Goal: Task Accomplishment & Management: Use online tool/utility

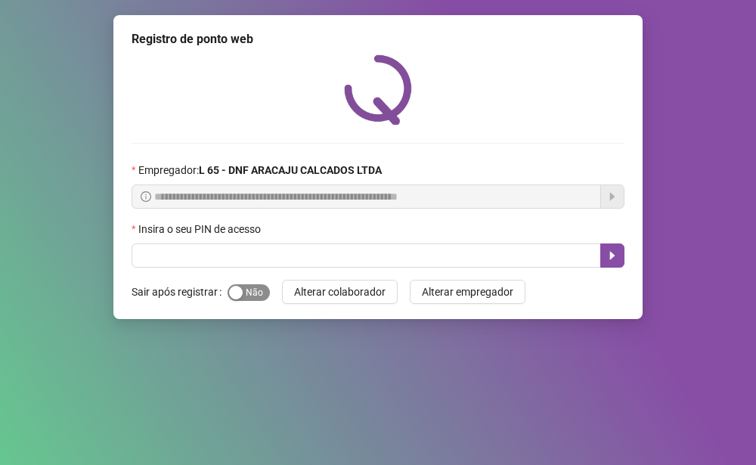
click at [235, 290] on div "button" at bounding box center [236, 293] width 14 height 14
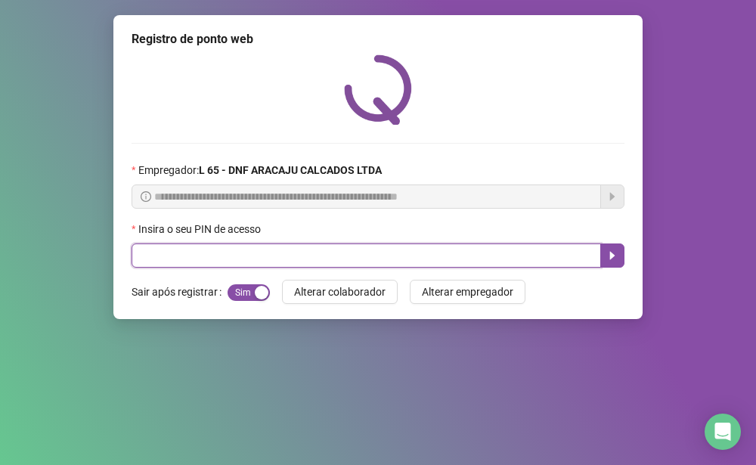
click at [433, 258] on input "text" at bounding box center [367, 256] width 470 height 24
type input "*****"
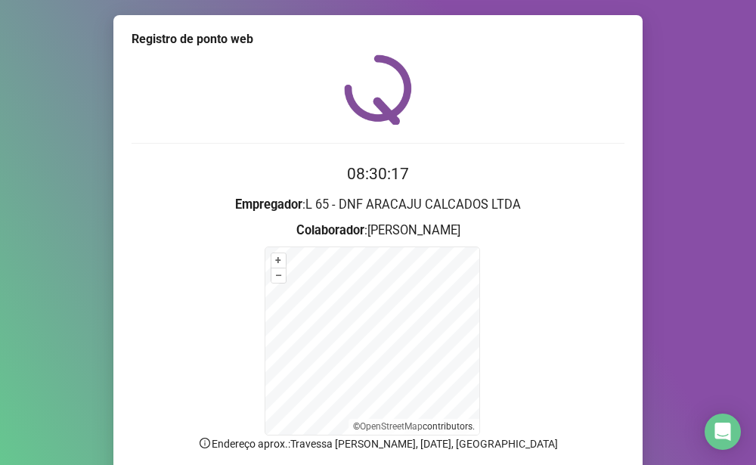
scroll to position [121, 0]
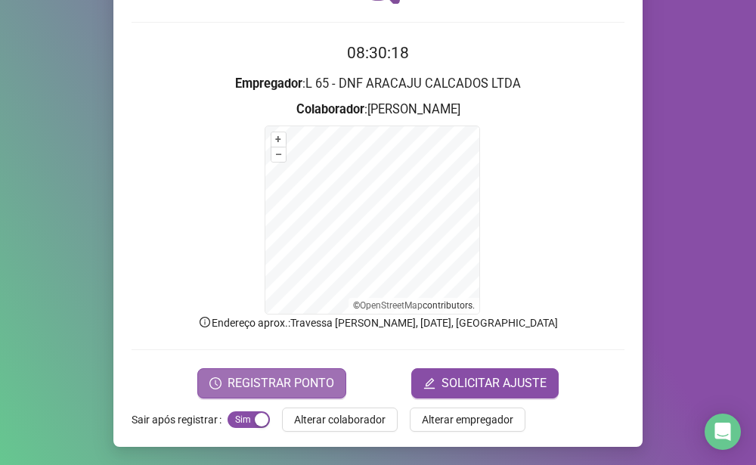
click at [322, 383] on span "REGISTRAR PONTO" at bounding box center [281, 383] width 107 height 18
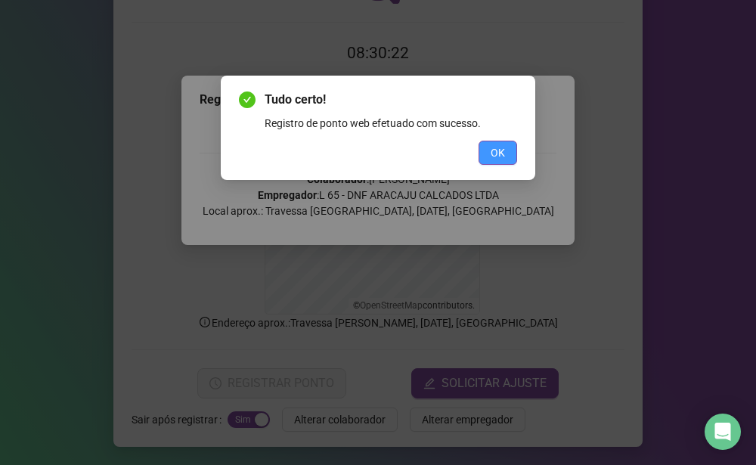
click at [489, 145] on button "OK" at bounding box center [498, 153] width 39 height 24
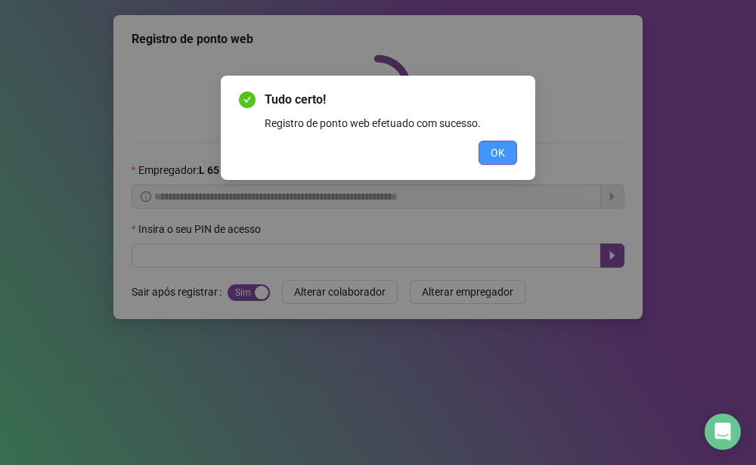
scroll to position [0, 0]
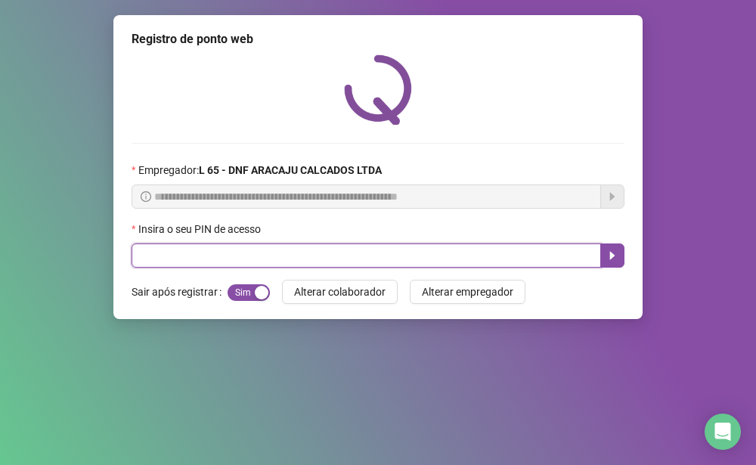
click at [255, 253] on input "text" at bounding box center [367, 256] width 470 height 24
type input "*****"
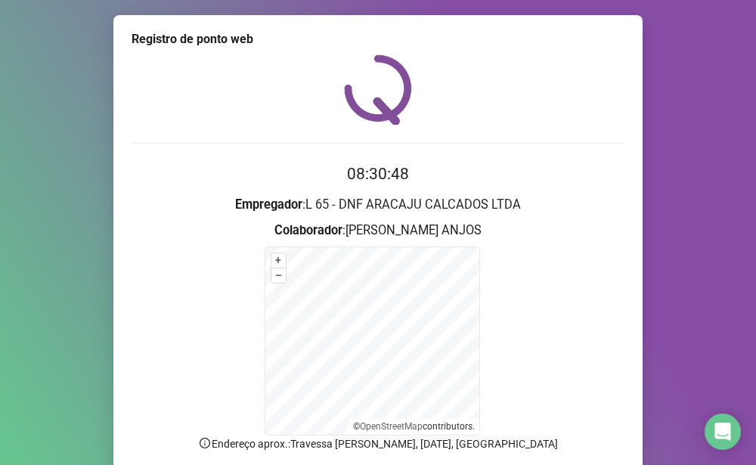
scroll to position [121, 0]
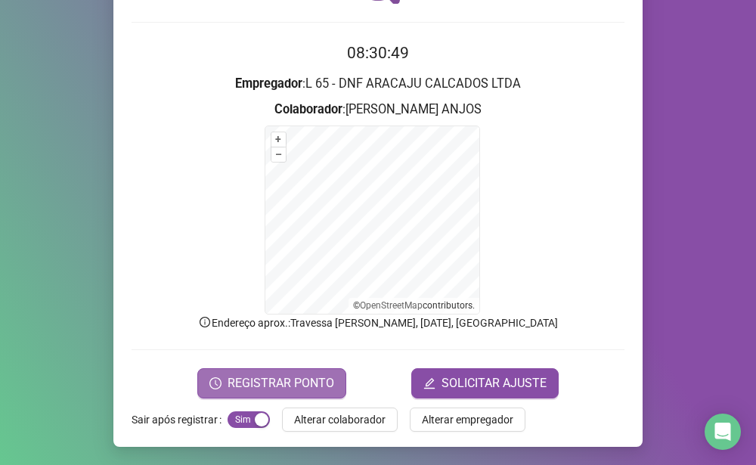
click at [265, 378] on span "REGISTRAR PONTO" at bounding box center [281, 383] width 107 height 18
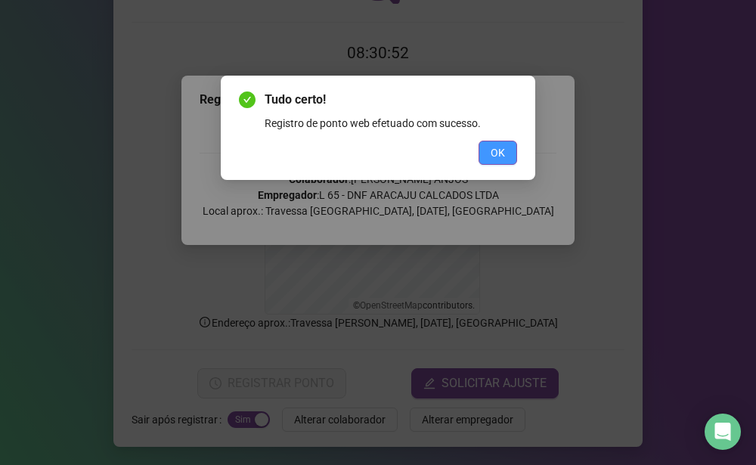
click at [501, 149] on span "OK" at bounding box center [498, 152] width 14 height 17
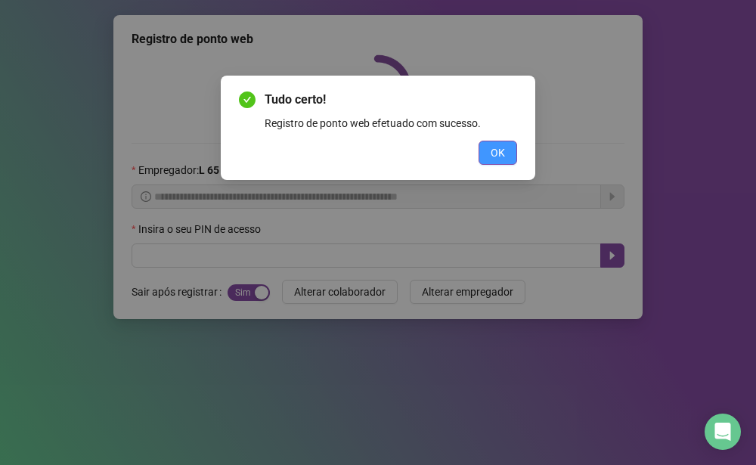
scroll to position [0, 0]
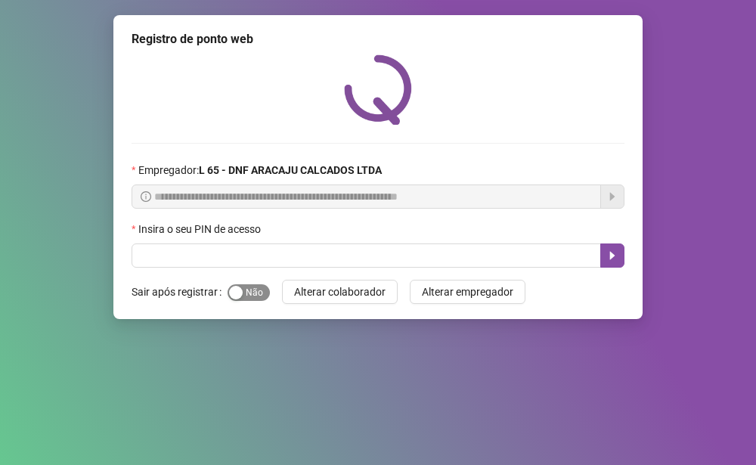
click at [232, 293] on div "button" at bounding box center [236, 293] width 14 height 14
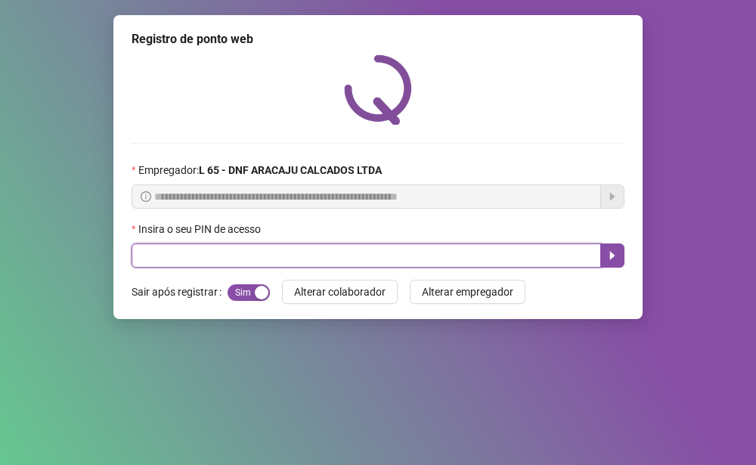
click at [250, 250] on input "text" at bounding box center [367, 256] width 470 height 24
type input "*****"
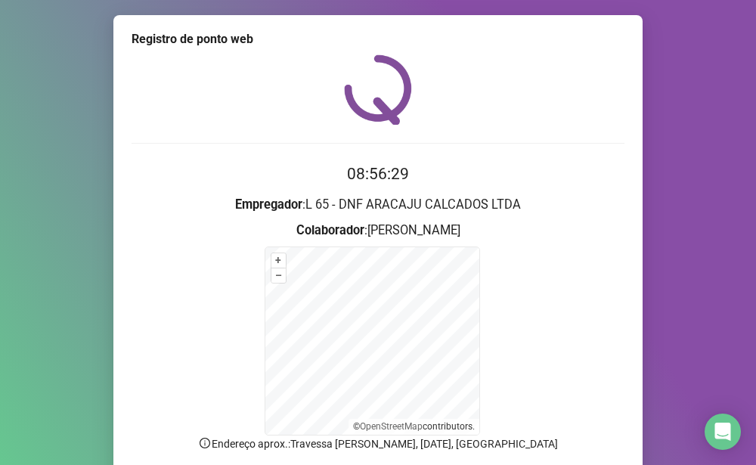
scroll to position [76, 0]
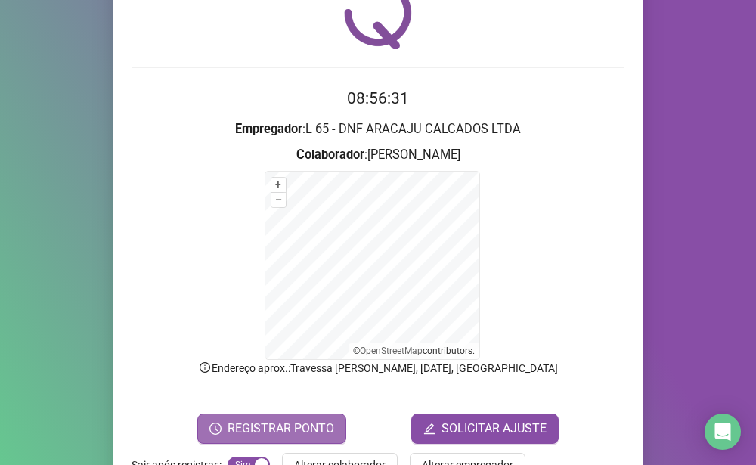
click at [228, 435] on span "REGISTRAR PONTO" at bounding box center [281, 429] width 107 height 18
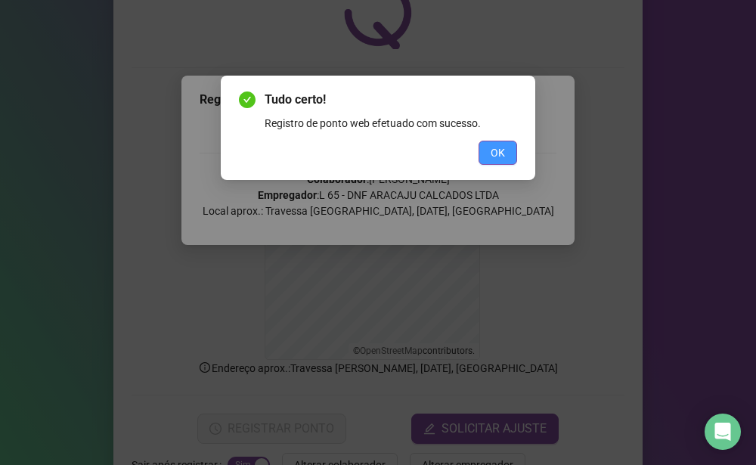
click at [485, 160] on button "OK" at bounding box center [498, 153] width 39 height 24
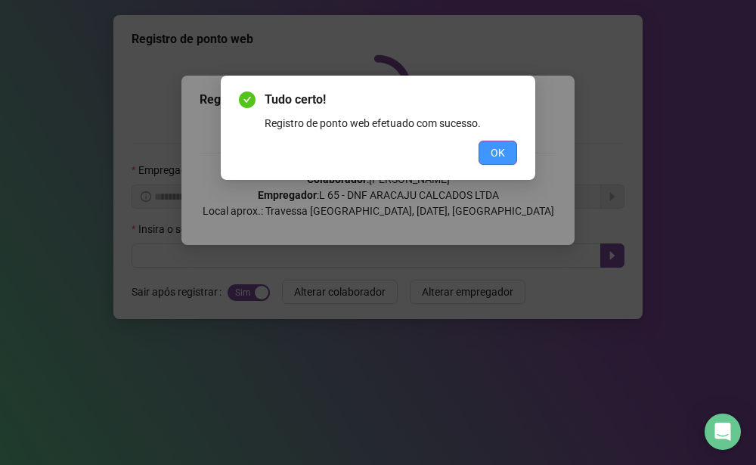
scroll to position [0, 0]
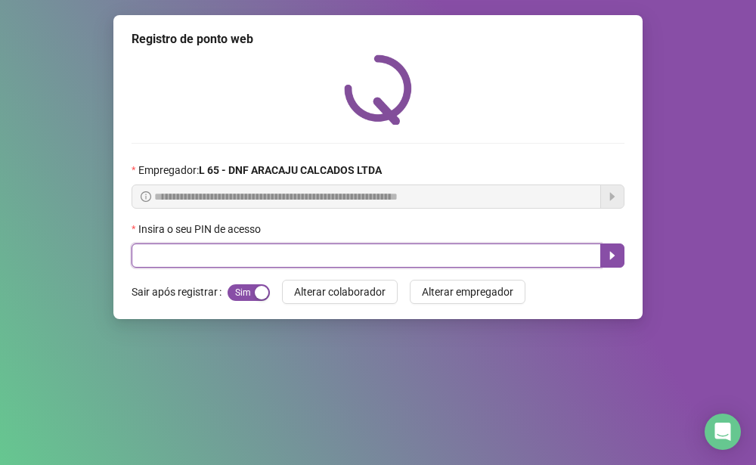
click at [185, 256] on input "text" at bounding box center [367, 256] width 470 height 24
type input "*****"
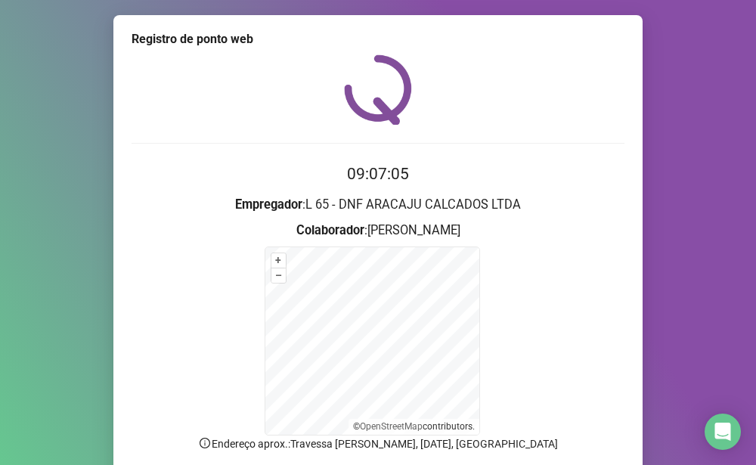
scroll to position [121, 0]
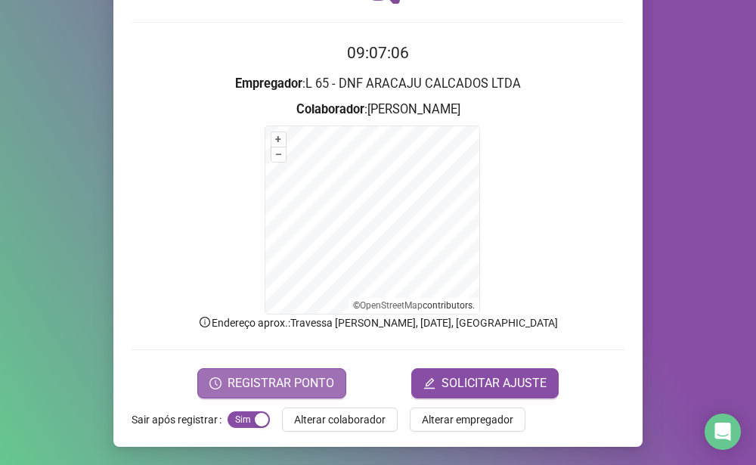
click at [294, 380] on span "REGISTRAR PONTO" at bounding box center [281, 383] width 107 height 18
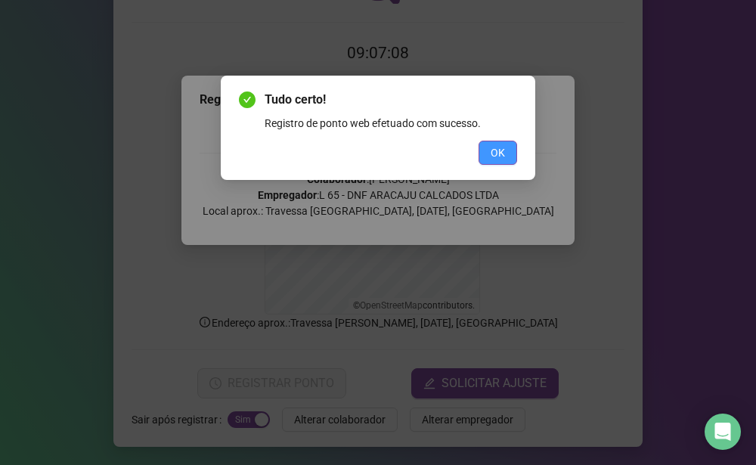
click at [498, 156] on span "OK" at bounding box center [498, 152] width 14 height 17
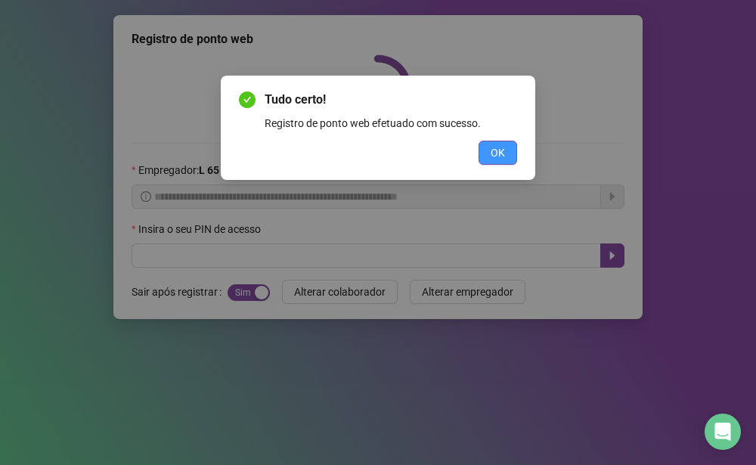
scroll to position [0, 0]
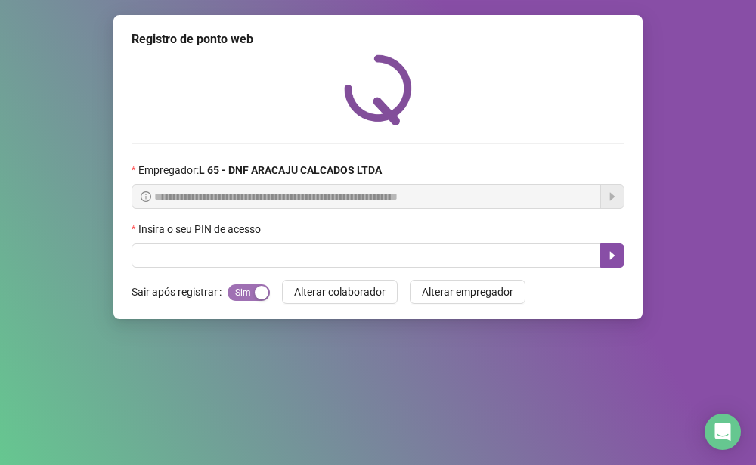
click at [232, 293] on span "Sim Não" at bounding box center [249, 292] width 42 height 17
